Goal: Information Seeking & Learning: Learn about a topic

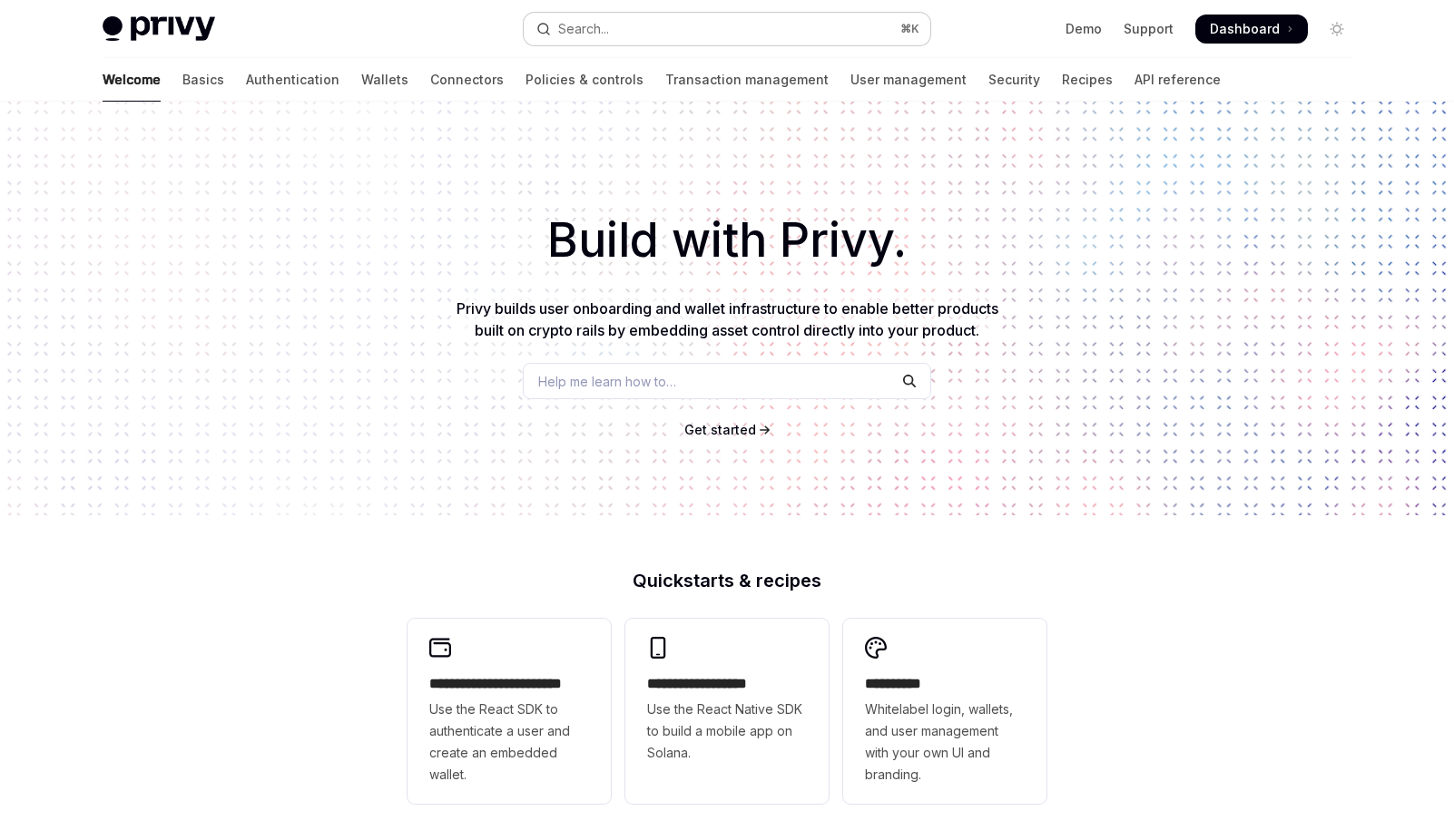
click at [606, 29] on div "Search..." at bounding box center [583, 29] width 51 height 22
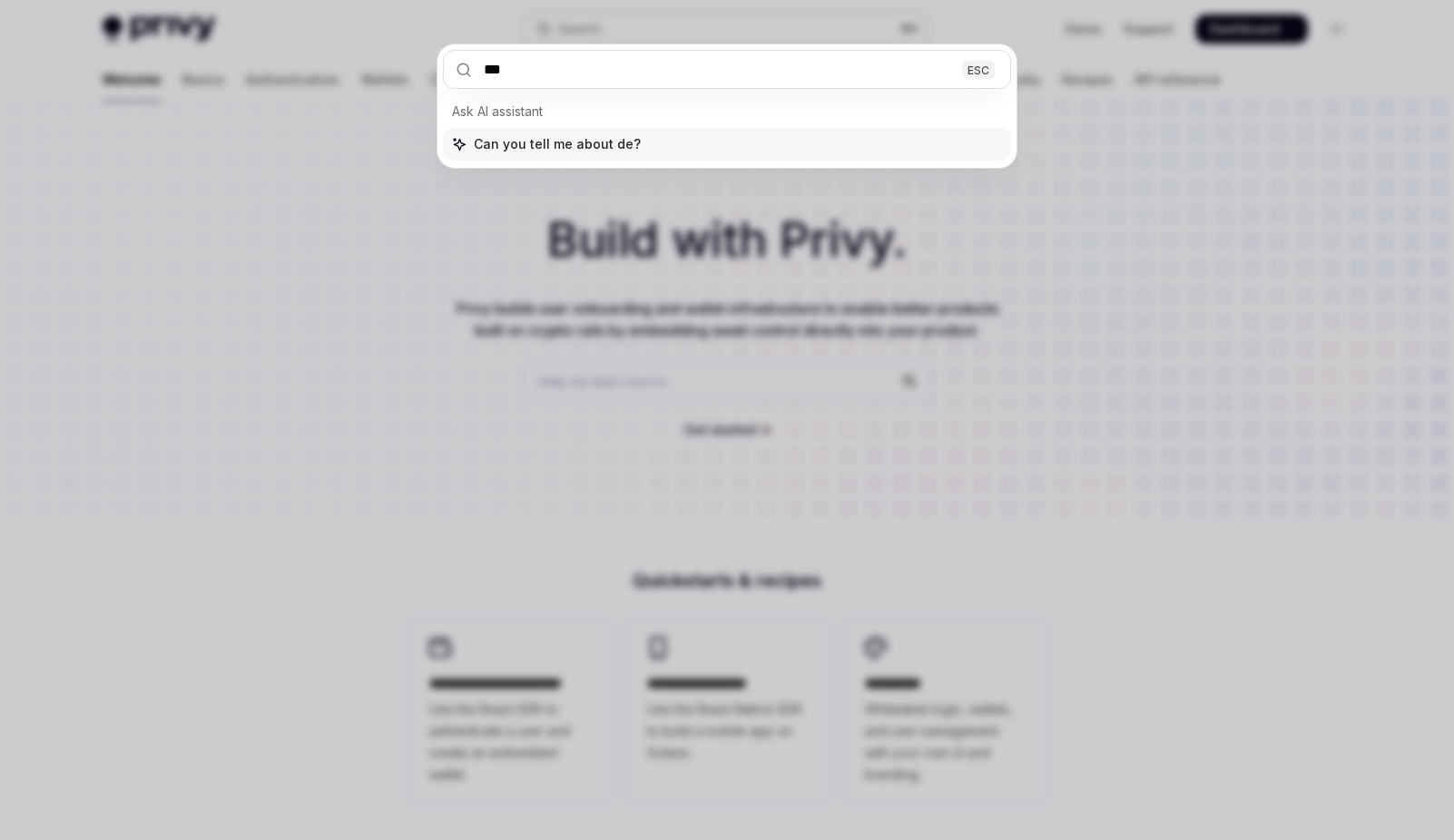
type input "****"
type textarea "*"
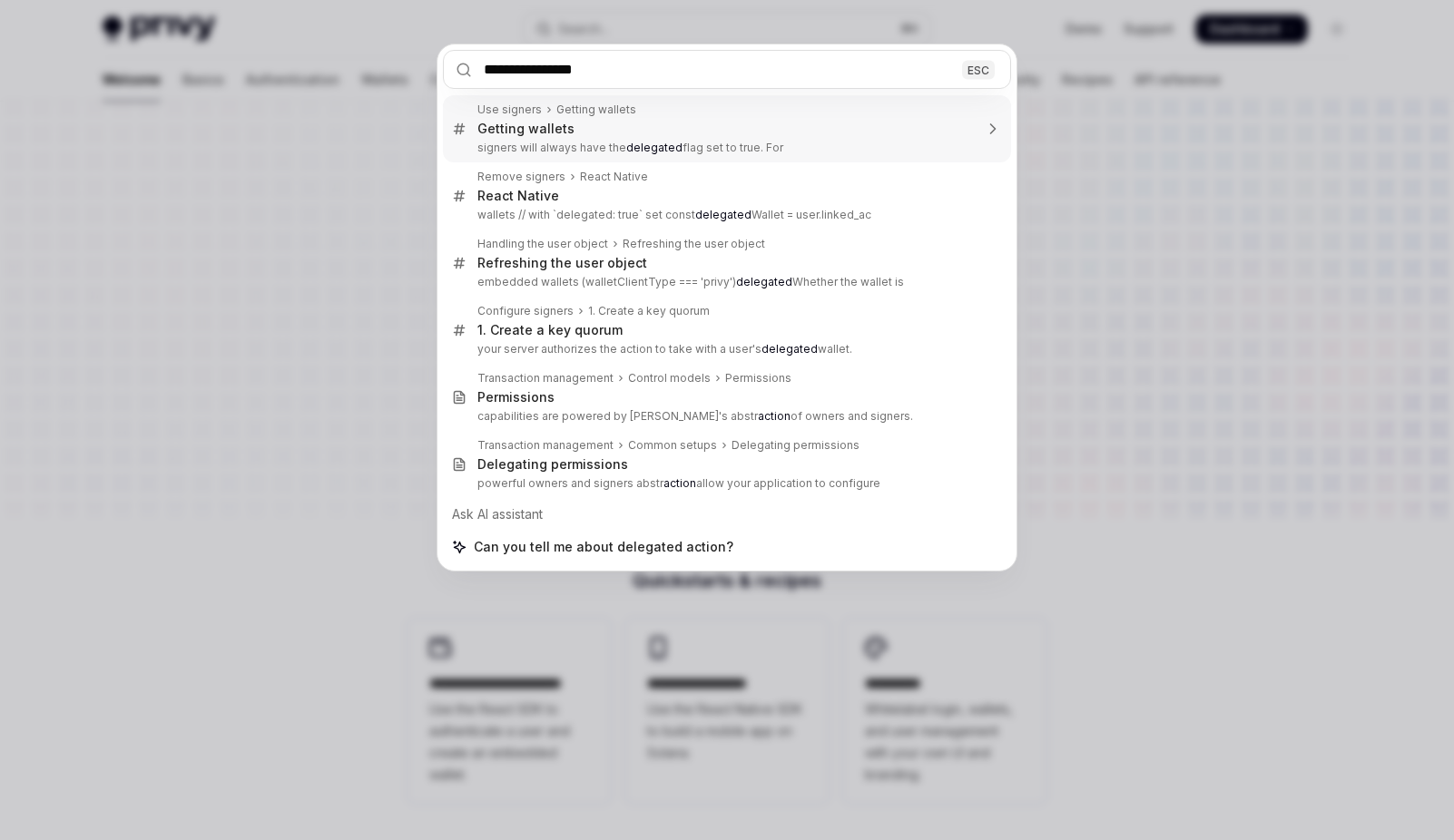
type input "**********"
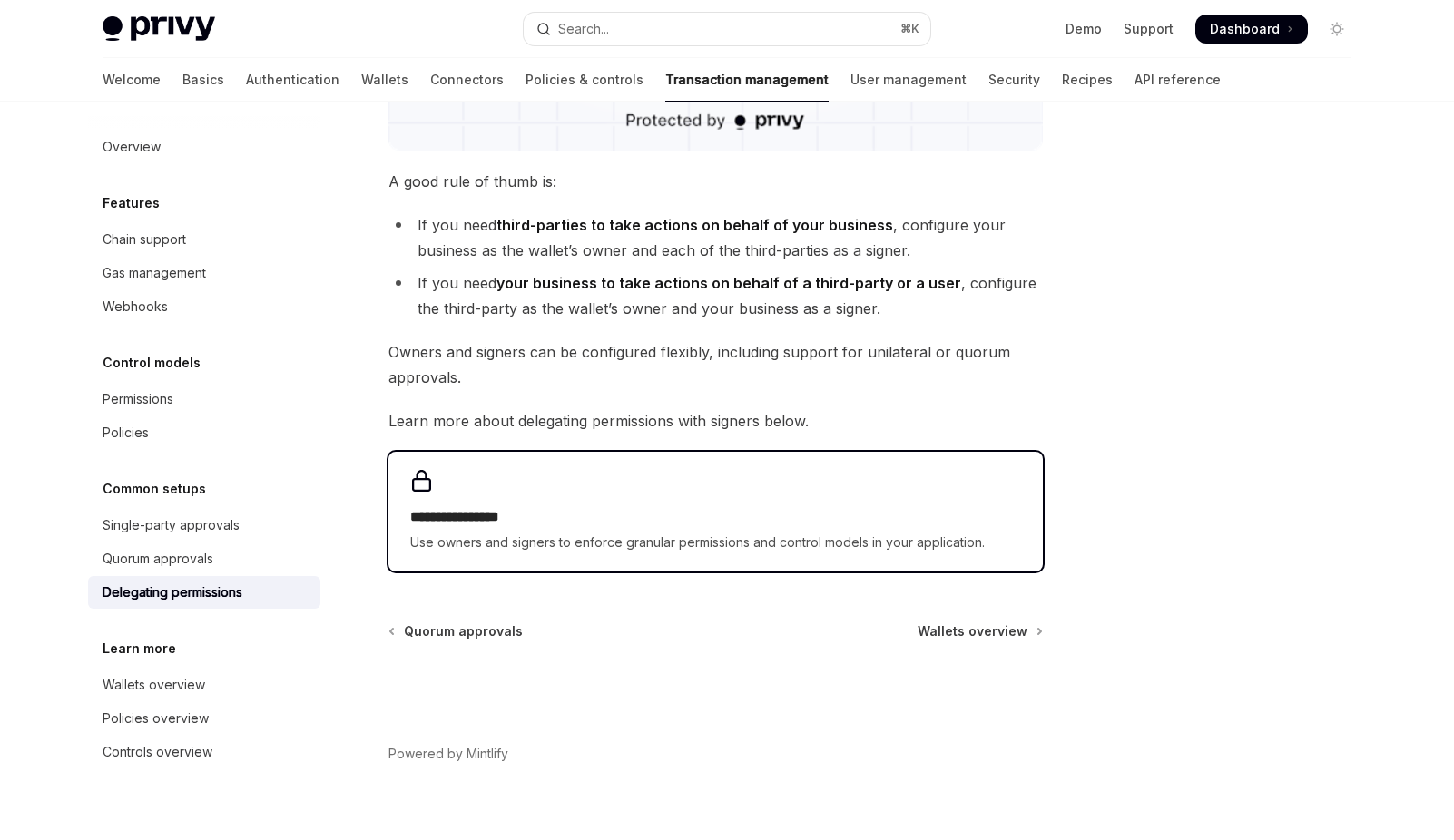
scroll to position [690, 0]
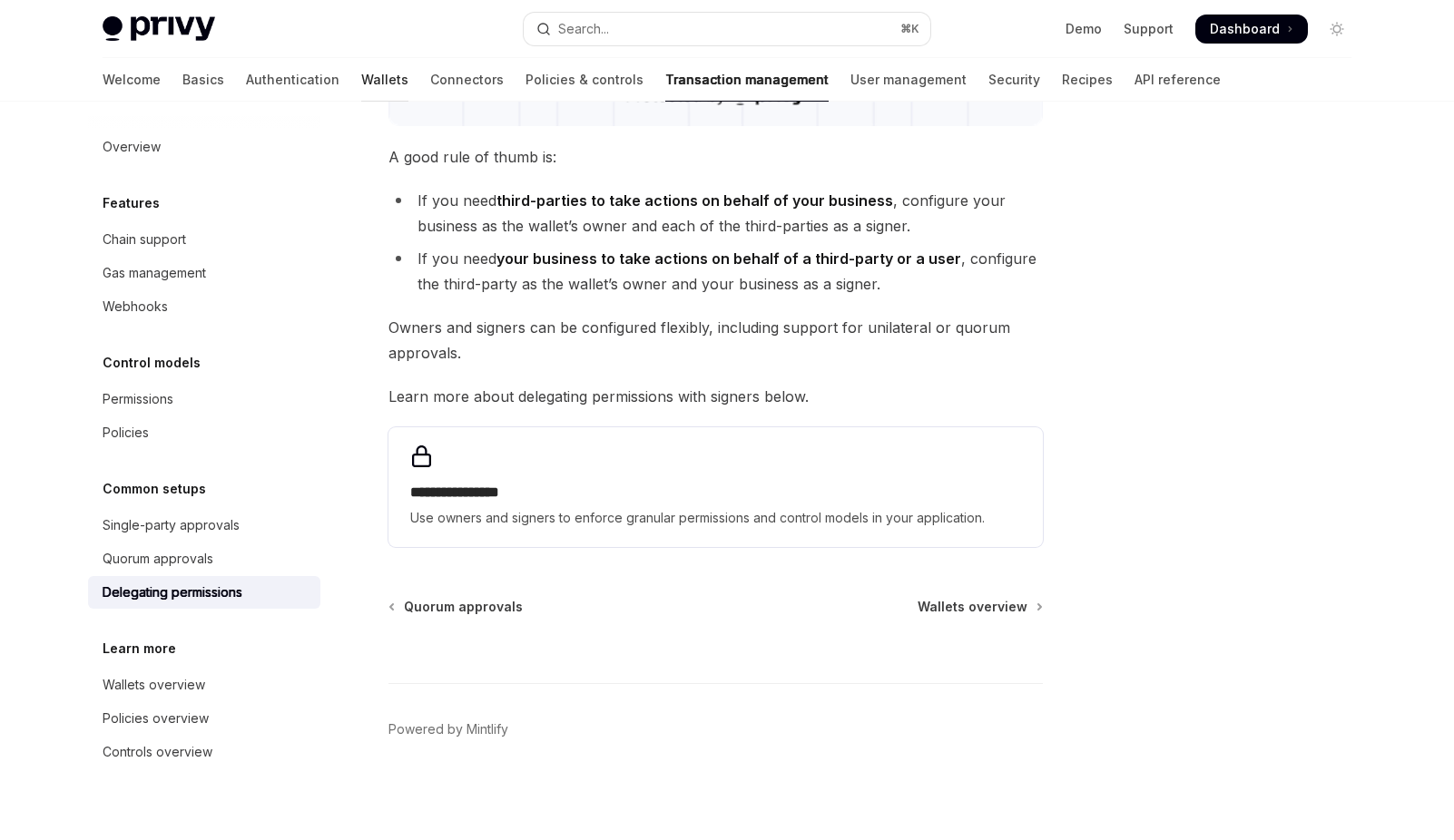
click at [361, 78] on link "Wallets" at bounding box center [384, 80] width 47 height 44
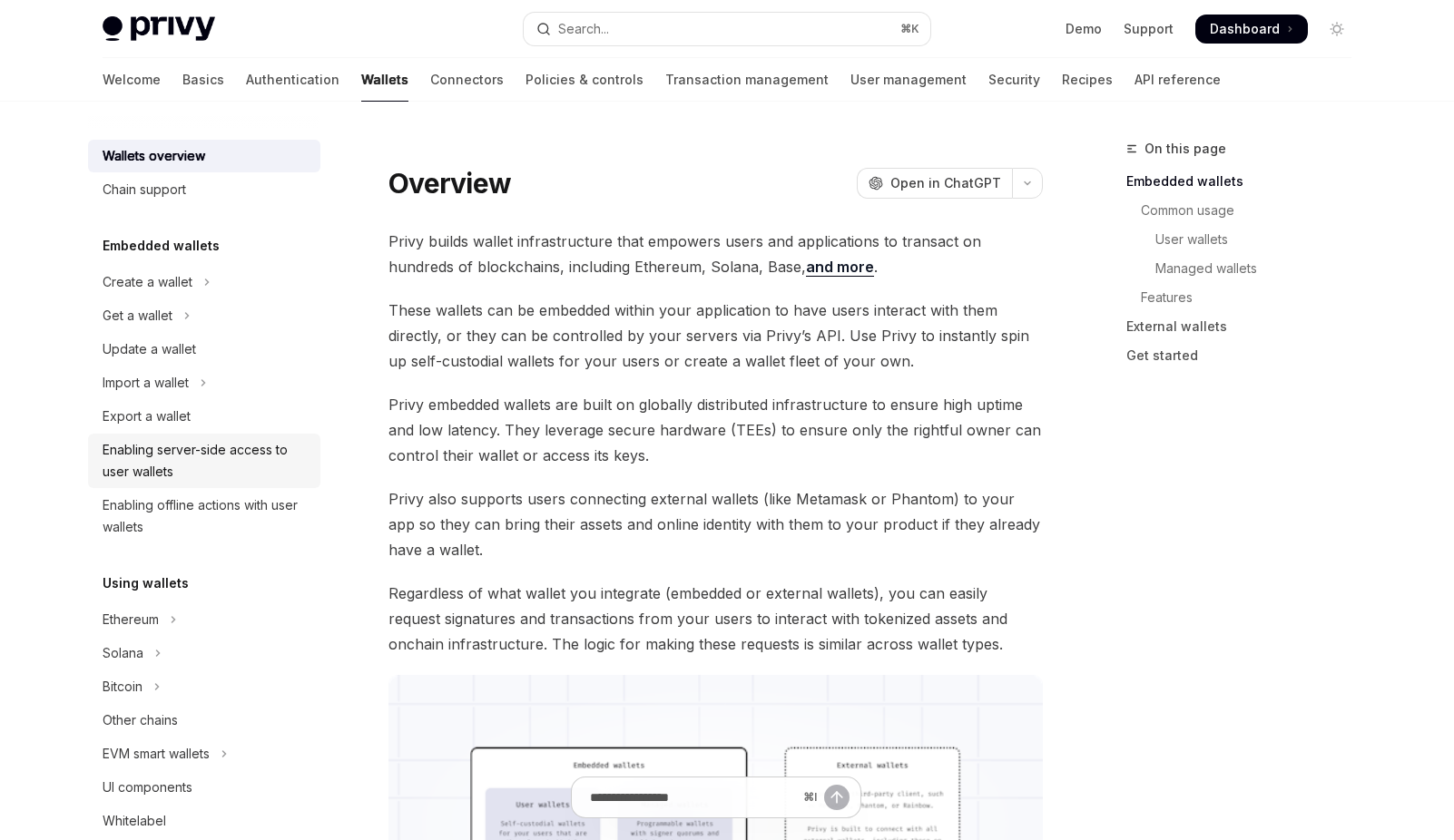
click at [205, 456] on div "Enabling server-side access to user wallets" at bounding box center [206, 461] width 207 height 44
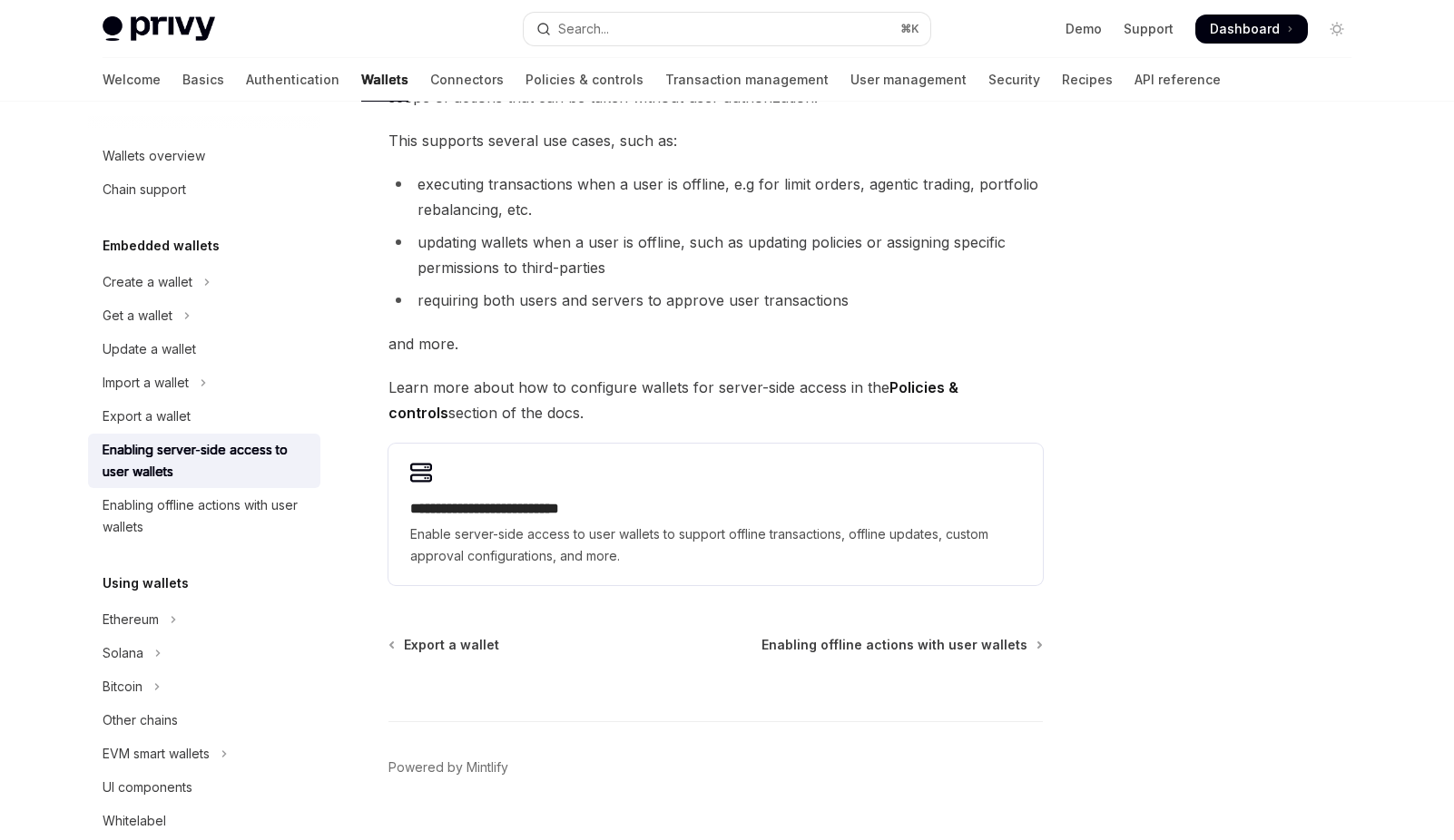
scroll to position [219, 0]
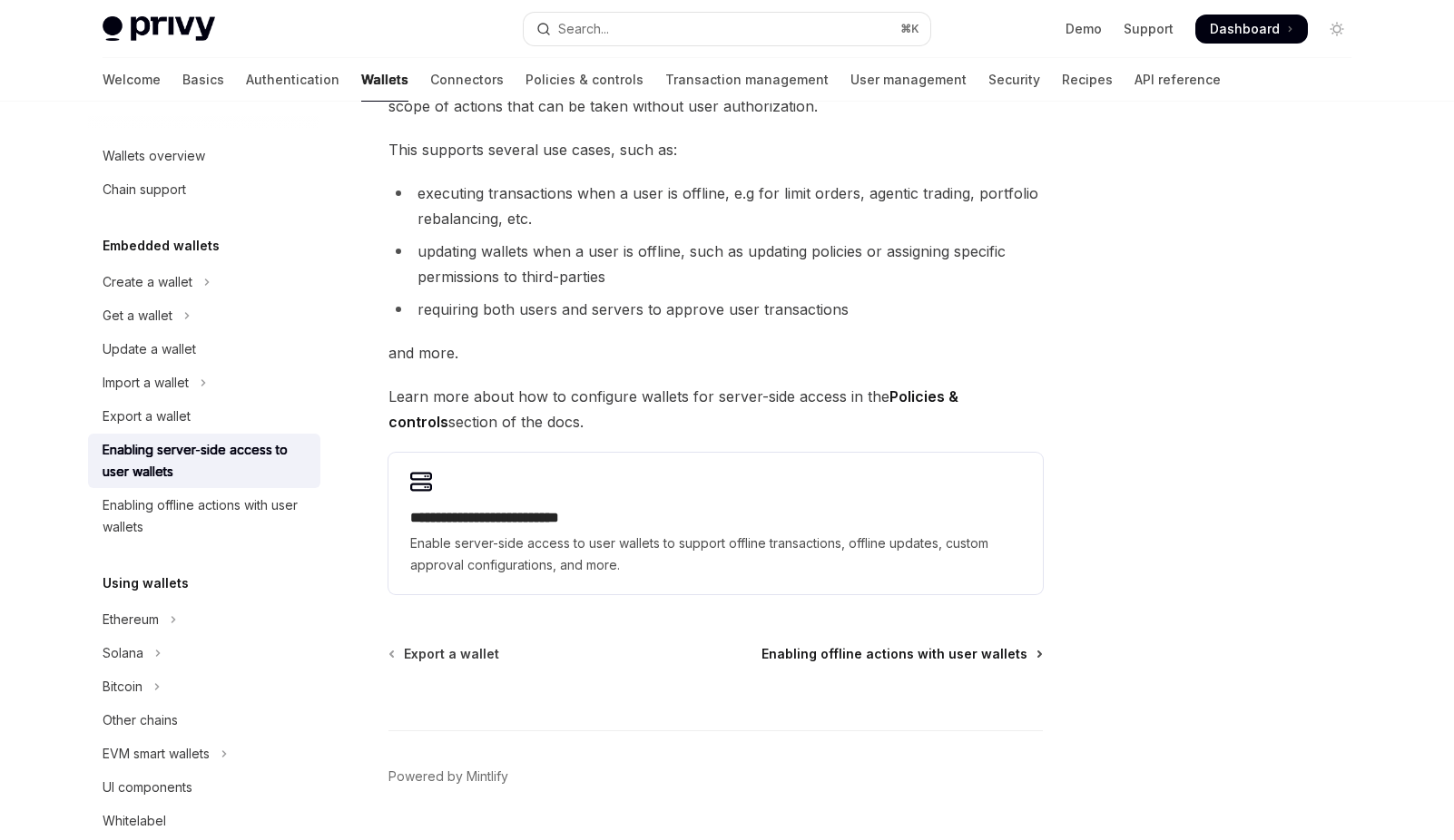
click at [933, 653] on span "Enabling offline actions with user wallets" at bounding box center [894, 654] width 266 height 18
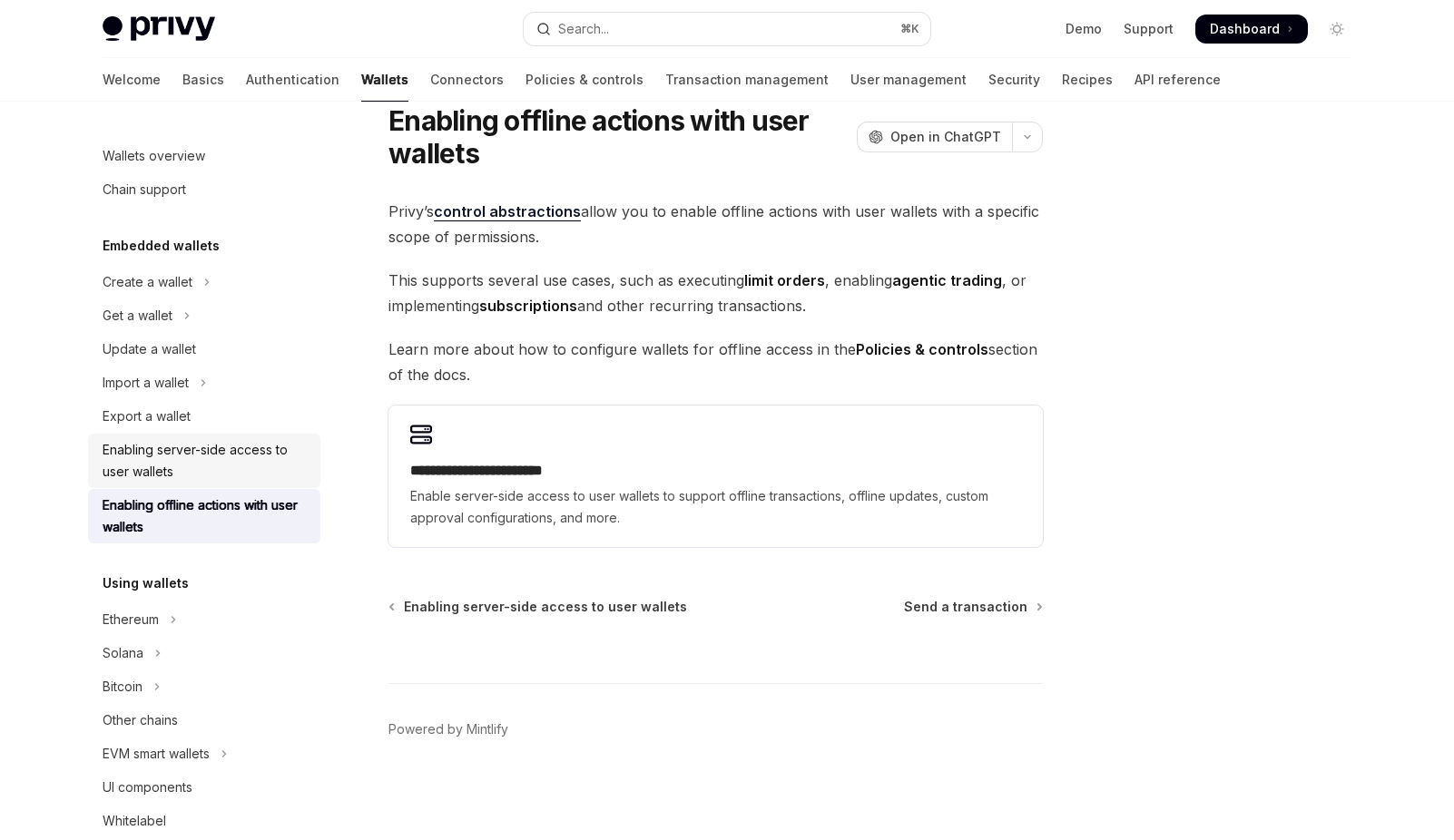
click at [170, 453] on div "Enabling server-side access to user wallets" at bounding box center [206, 461] width 207 height 44
type textarea "*"
